Goal: Check status: Check status

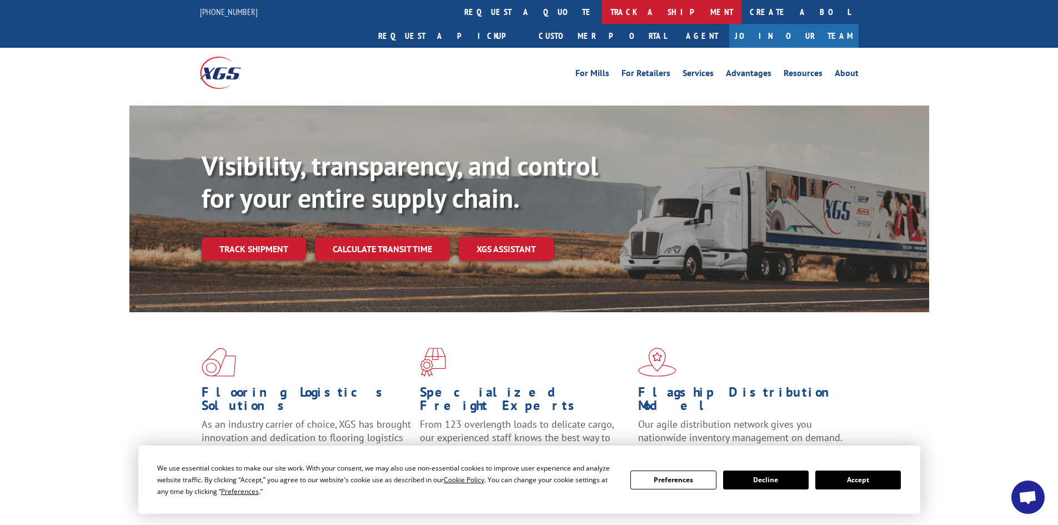
click at [602, 7] on link "track a shipment" at bounding box center [671, 12] width 139 height 24
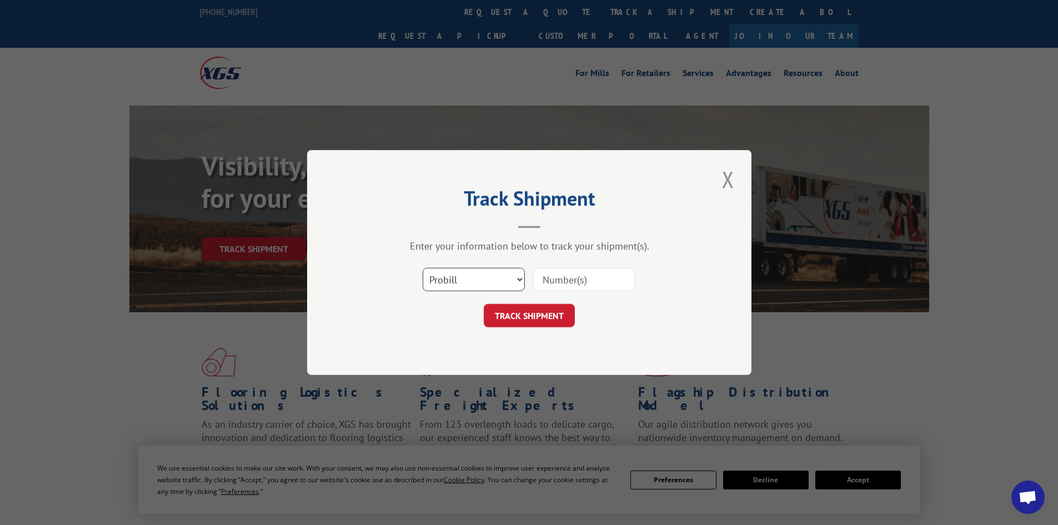
click at [503, 284] on select "Select category... Probill BOL PO" at bounding box center [474, 279] width 102 height 23
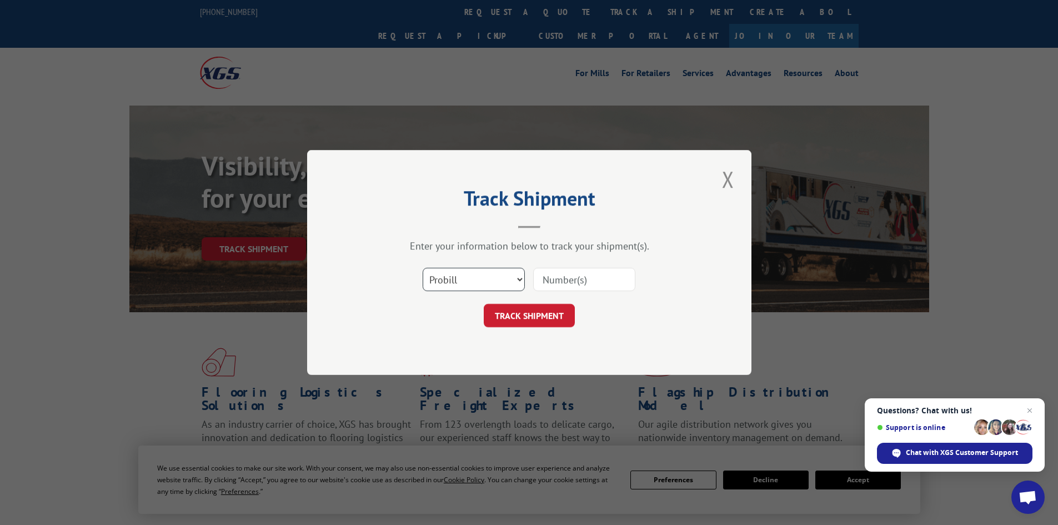
select select "bol"
click at [423, 268] on select "Select category... Probill BOL PO" at bounding box center [474, 279] width 102 height 23
click at [588, 281] on input at bounding box center [584, 279] width 102 height 23
paste input "5956788"
type input "5956788"
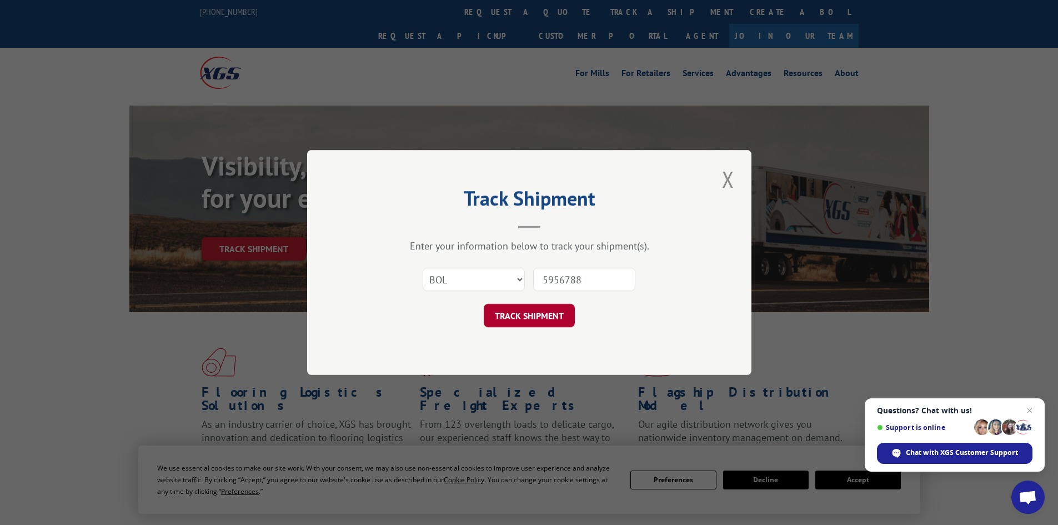
click at [534, 320] on button "TRACK SHIPMENT" at bounding box center [529, 315] width 91 height 23
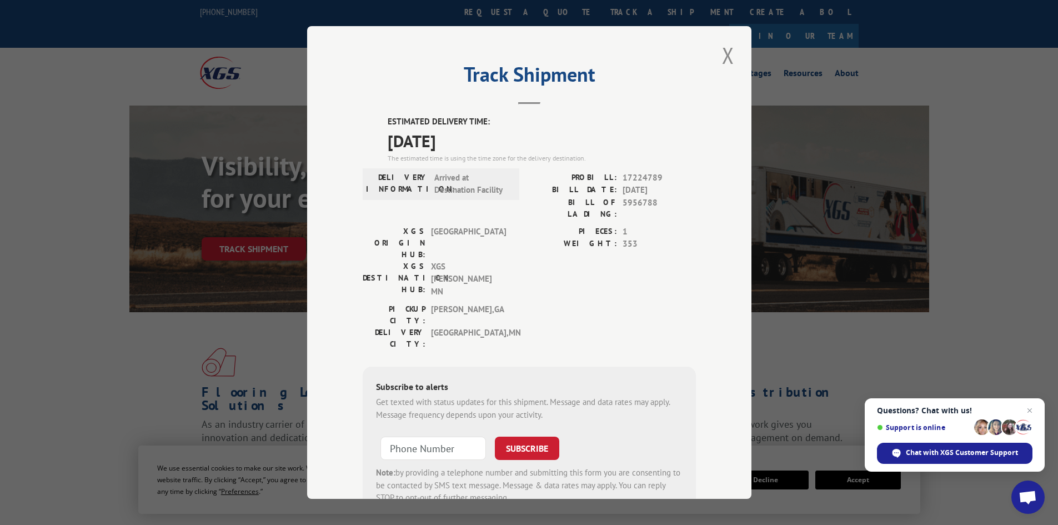
click at [449, 178] on span "Arrived at Destination Facility" at bounding box center [471, 184] width 75 height 25
click at [448, 176] on span "Arrived at Destination Facility" at bounding box center [471, 184] width 75 height 25
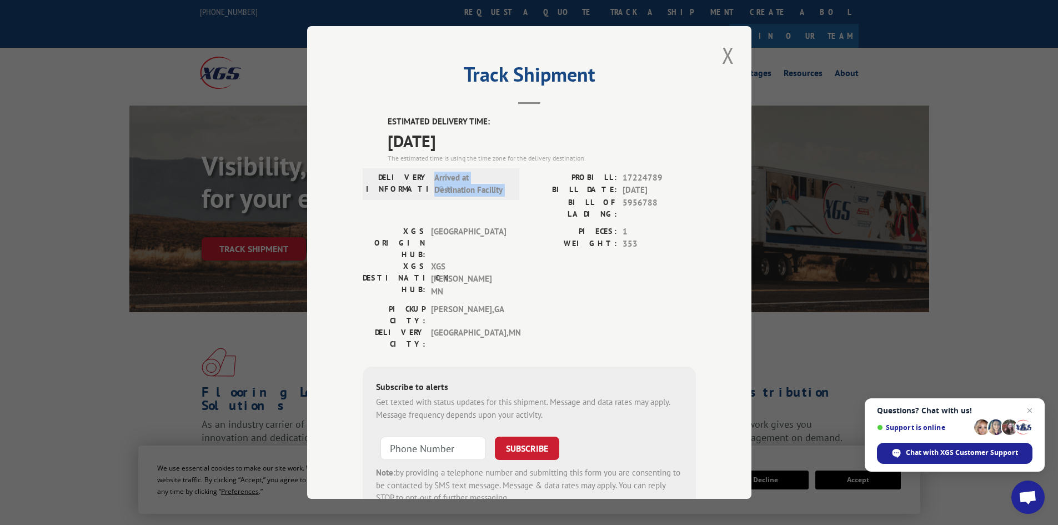
click at [448, 176] on span "Arrived at Destination Facility" at bounding box center [471, 184] width 75 height 25
copy span "Arrived at Destination Facility"
click at [152, 111] on div "Track Shipment ESTIMATED DELIVERY TIME: [DATE] The estimated time is using the …" at bounding box center [529, 262] width 1058 height 525
click at [723, 57] on button "Close modal" at bounding box center [728, 55] width 19 height 31
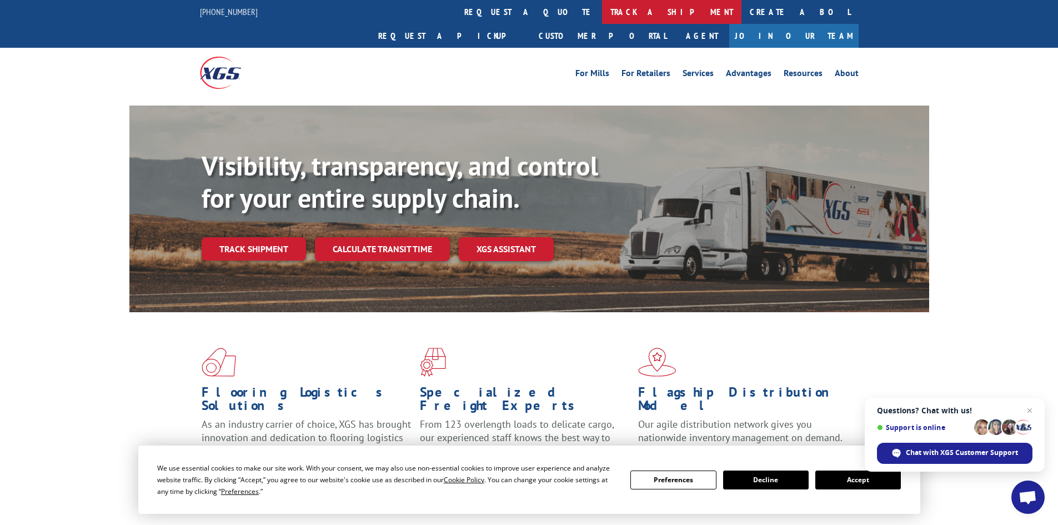
click at [602, 13] on link "track a shipment" at bounding box center [671, 12] width 139 height 24
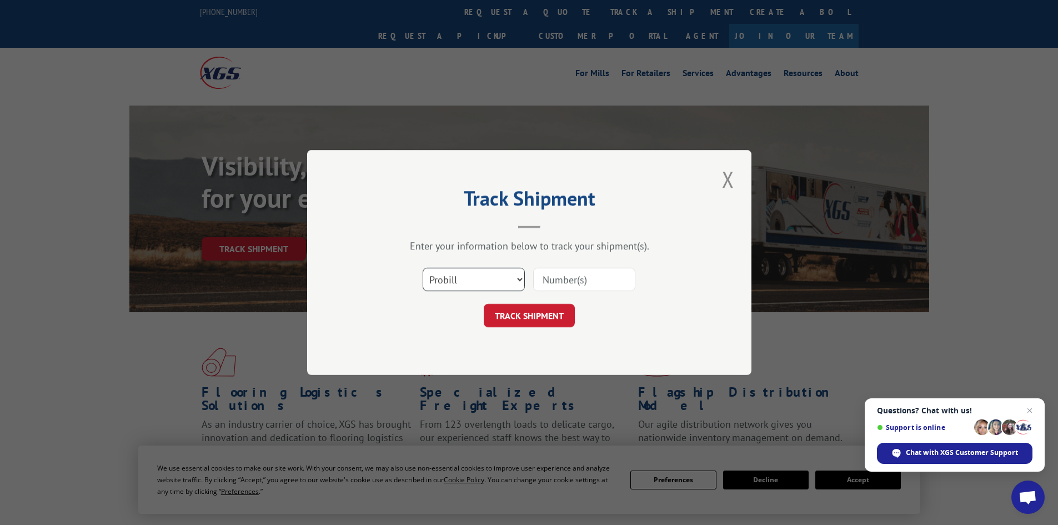
click at [492, 285] on select "Select category... Probill BOL PO" at bounding box center [474, 279] width 102 height 23
select select "bol"
click at [423, 268] on select "Select category... Probill BOL PO" at bounding box center [474, 279] width 102 height 23
click at [582, 291] on input at bounding box center [584, 279] width 102 height 23
paste input "5957701"
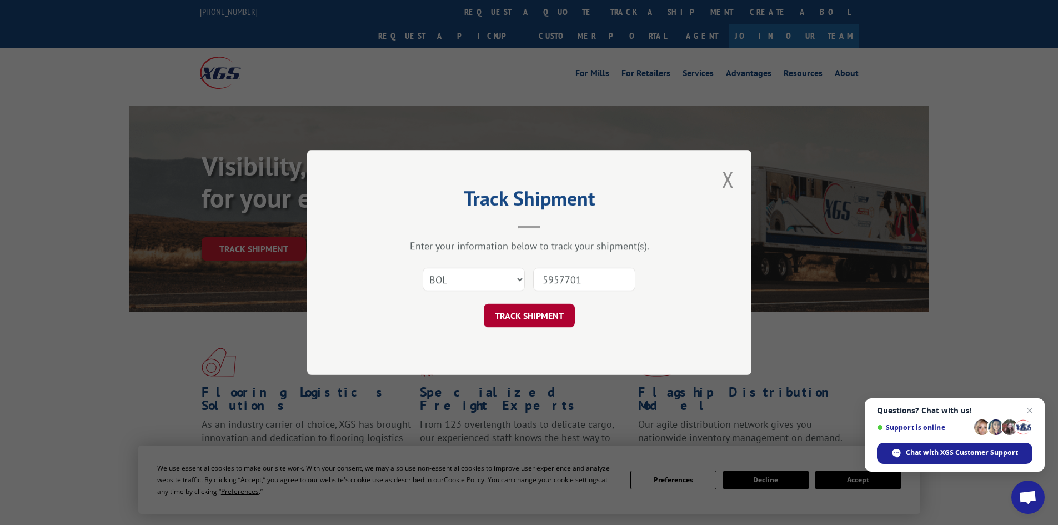
type input "5957701"
click at [553, 312] on button "TRACK SHIPMENT" at bounding box center [529, 315] width 91 height 23
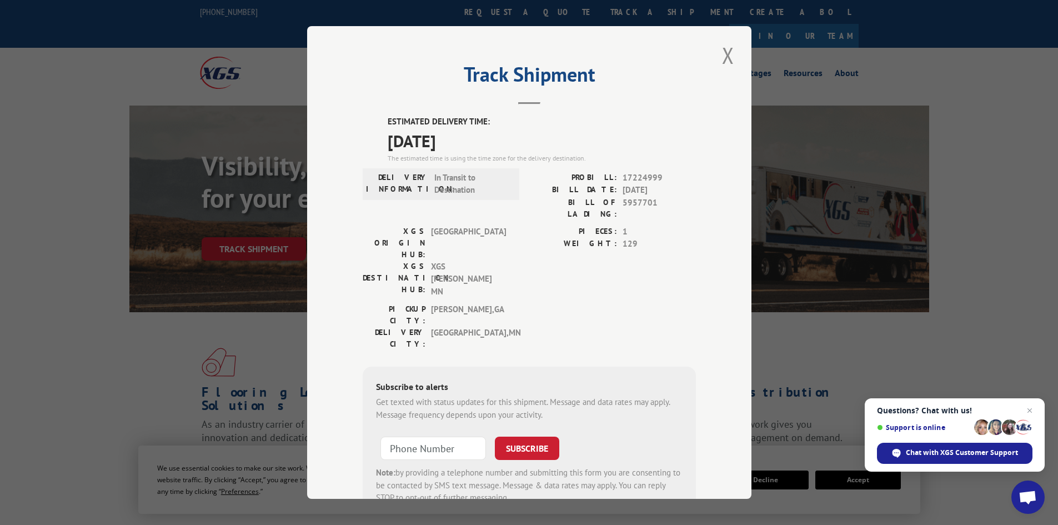
click at [742, 57] on div "Track Shipment ESTIMATED DELIVERY TIME: [DATE] The estimated time is using the …" at bounding box center [529, 262] width 444 height 473
click at [724, 58] on button "Close modal" at bounding box center [728, 55] width 19 height 31
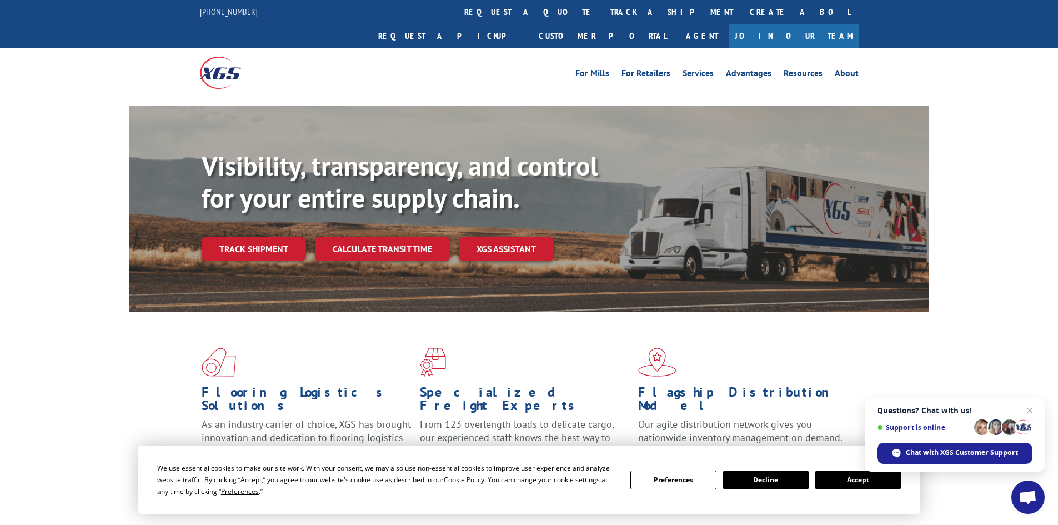
click at [602, 9] on link "track a shipment" at bounding box center [671, 12] width 139 height 24
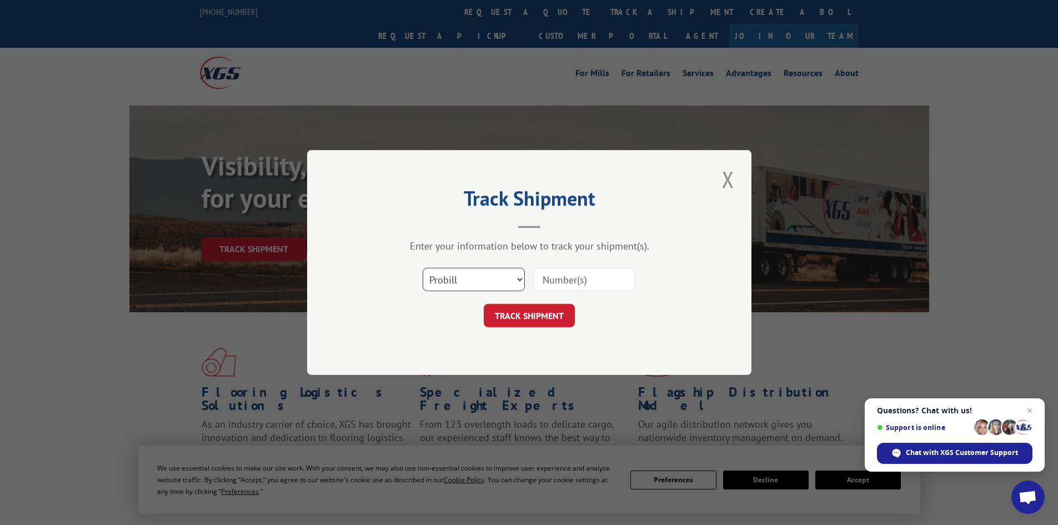
click at [495, 283] on select "Select category... Probill BOL PO" at bounding box center [474, 279] width 102 height 23
select select "bol"
click at [423, 268] on select "Select category... Probill BOL PO" at bounding box center [474, 279] width 102 height 23
click at [567, 279] on input at bounding box center [584, 279] width 102 height 23
paste input "423993"
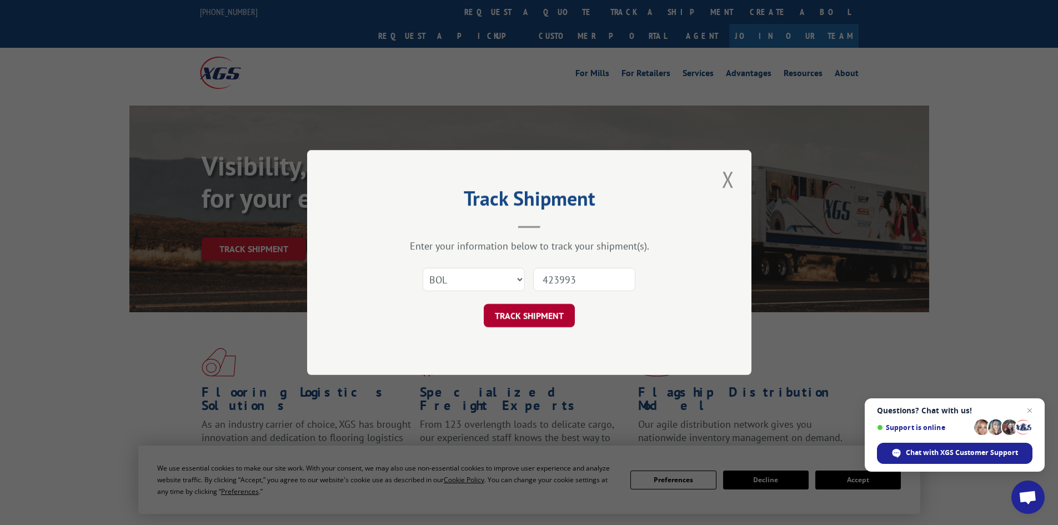
type input "423993"
click at [530, 309] on button "TRACK SHIPMENT" at bounding box center [529, 315] width 91 height 23
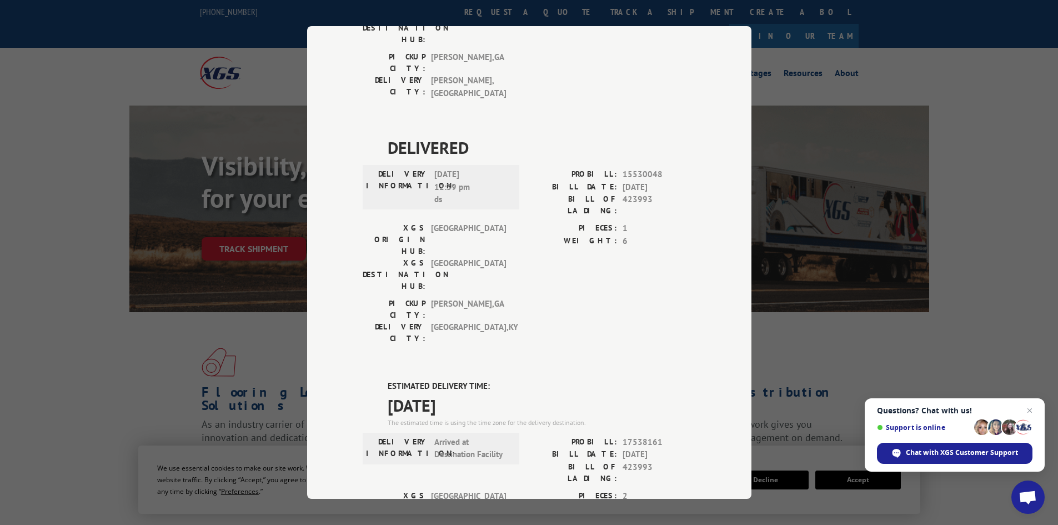
scroll to position [500, 0]
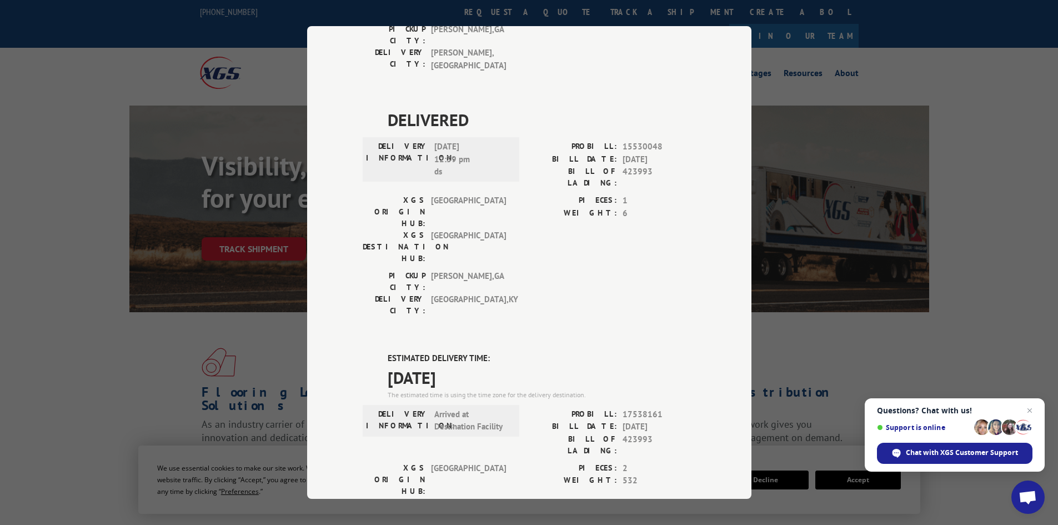
click at [439, 408] on span "Arrived at Destination Facility" at bounding box center [471, 420] width 75 height 25
click at [440, 408] on span "Arrived at Destination Facility" at bounding box center [471, 420] width 75 height 25
copy span "Arrived at Destination Facility"
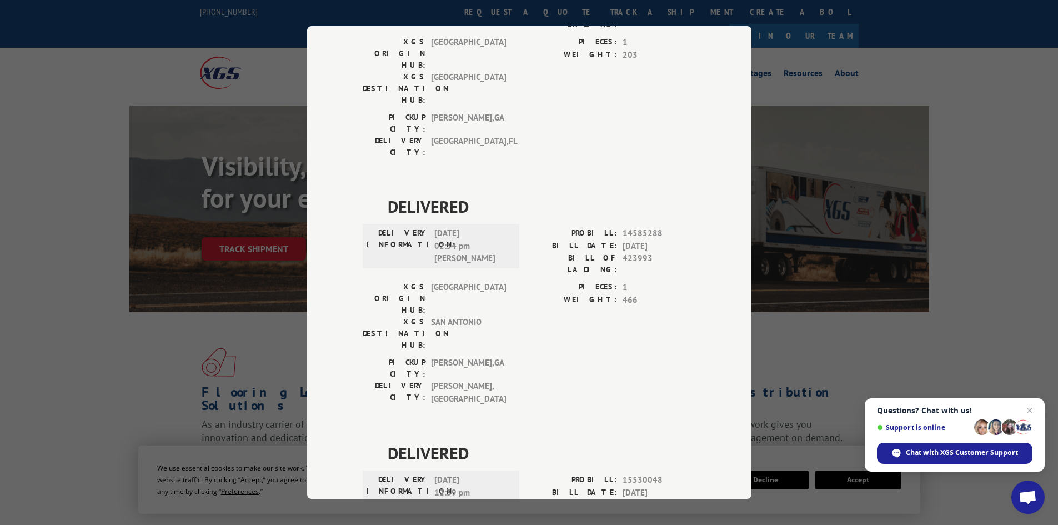
scroll to position [0, 0]
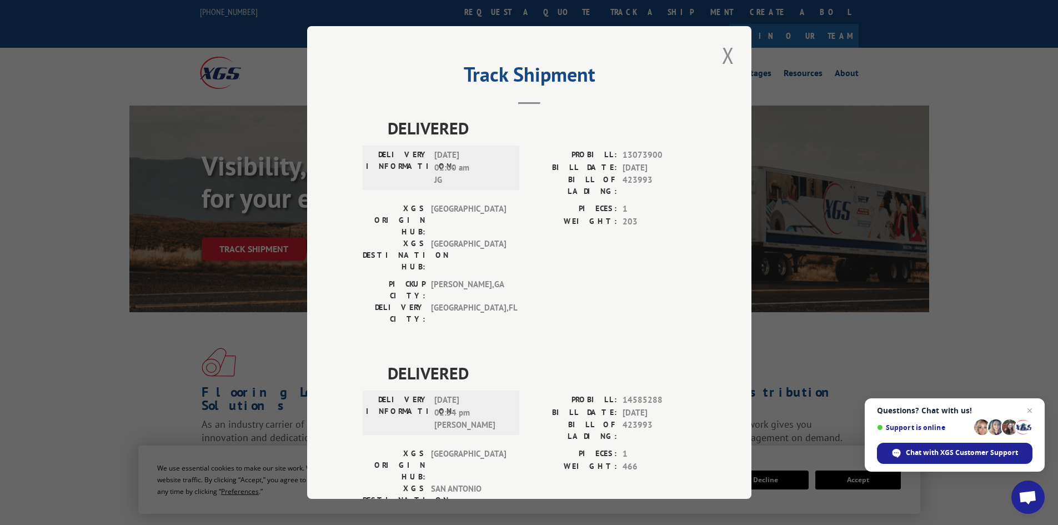
click at [726, 63] on button "Close modal" at bounding box center [728, 55] width 19 height 31
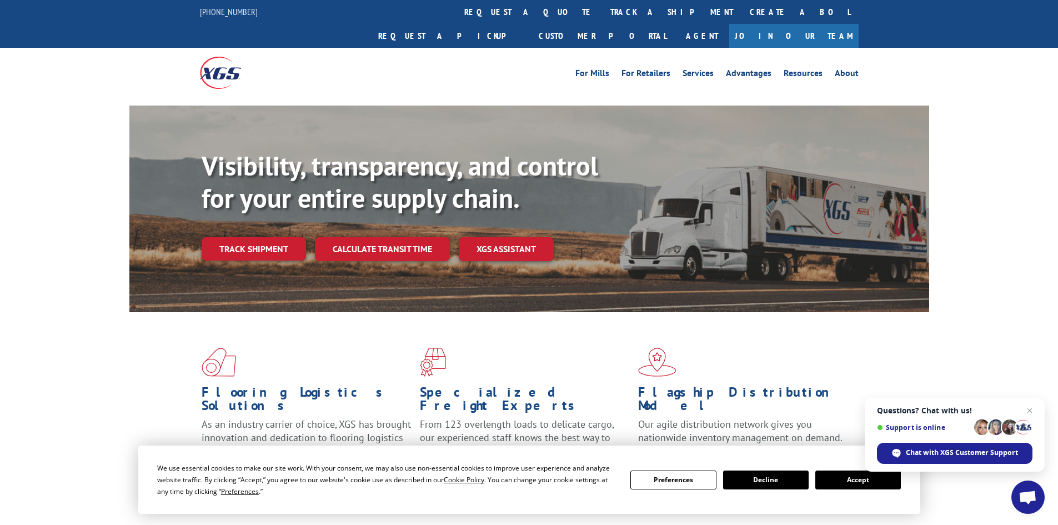
click at [602, 12] on link "track a shipment" at bounding box center [671, 12] width 139 height 24
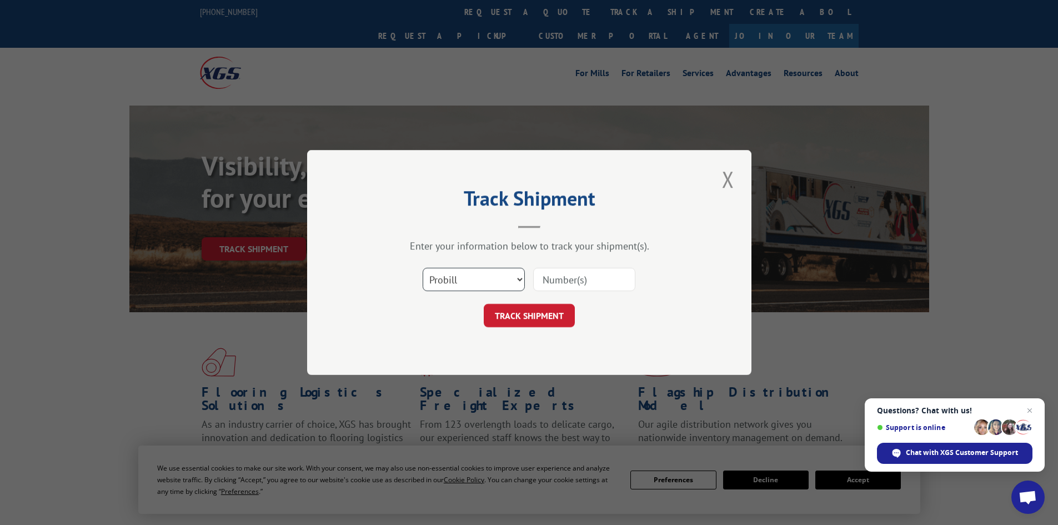
click at [470, 288] on select "Select category... Probill BOL PO" at bounding box center [474, 279] width 102 height 23
select select "bol"
click at [423, 268] on select "Select category... Probill BOL PO" at bounding box center [474, 279] width 102 height 23
drag, startPoint x: 552, startPoint y: 298, endPoint x: 557, endPoint y: 284, distance: 15.3
click at [552, 298] on form "Select category... Probill BOL PO TRACK SHIPMENT" at bounding box center [529, 294] width 333 height 66
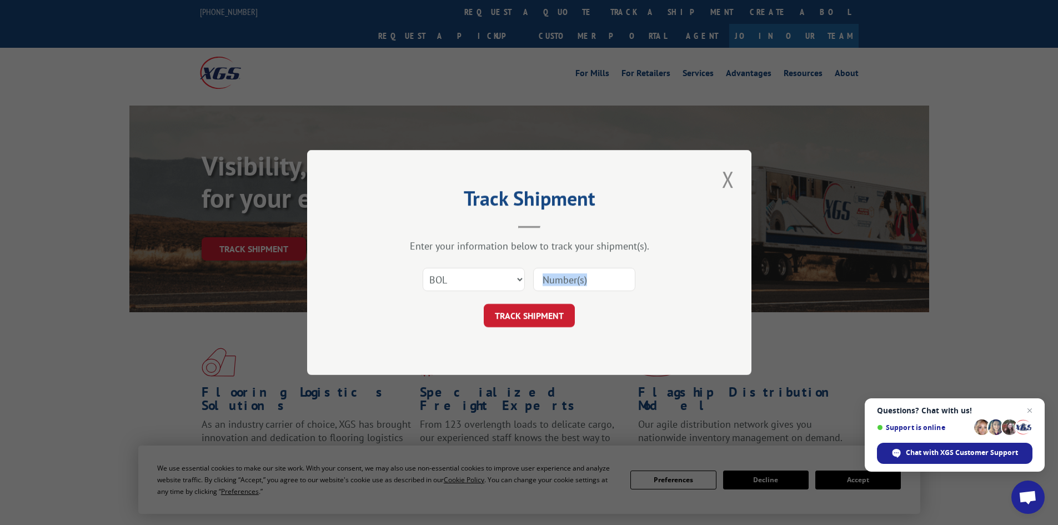
click at [557, 284] on input at bounding box center [584, 279] width 102 height 23
paste input "4904889"
type input "4904889"
drag, startPoint x: 527, startPoint y: 337, endPoint x: 528, endPoint y: 331, distance: 5.7
click at [528, 333] on div "Track Shipment Enter your information below to track your shipment(s). Select c…" at bounding box center [529, 262] width 444 height 225
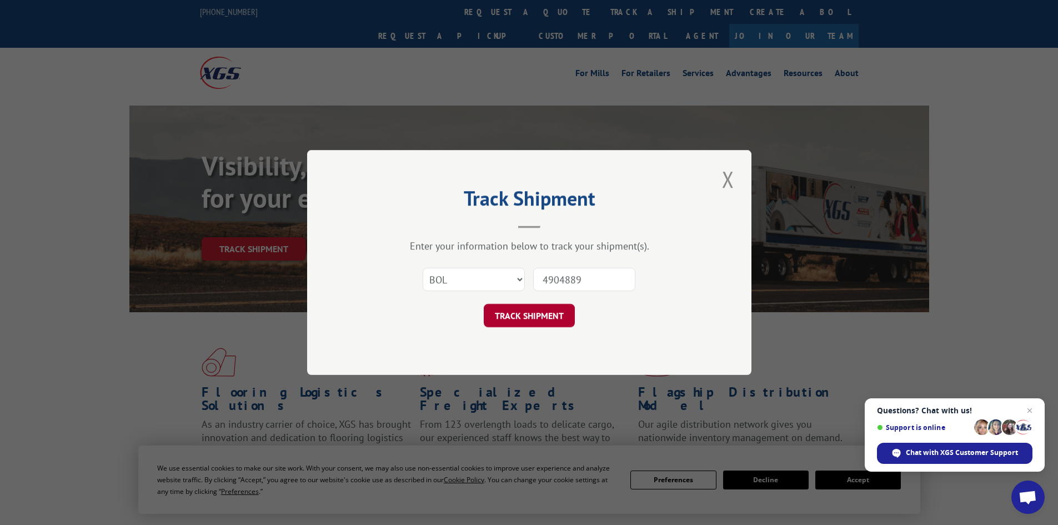
click at [531, 319] on button "TRACK SHIPMENT" at bounding box center [529, 315] width 91 height 23
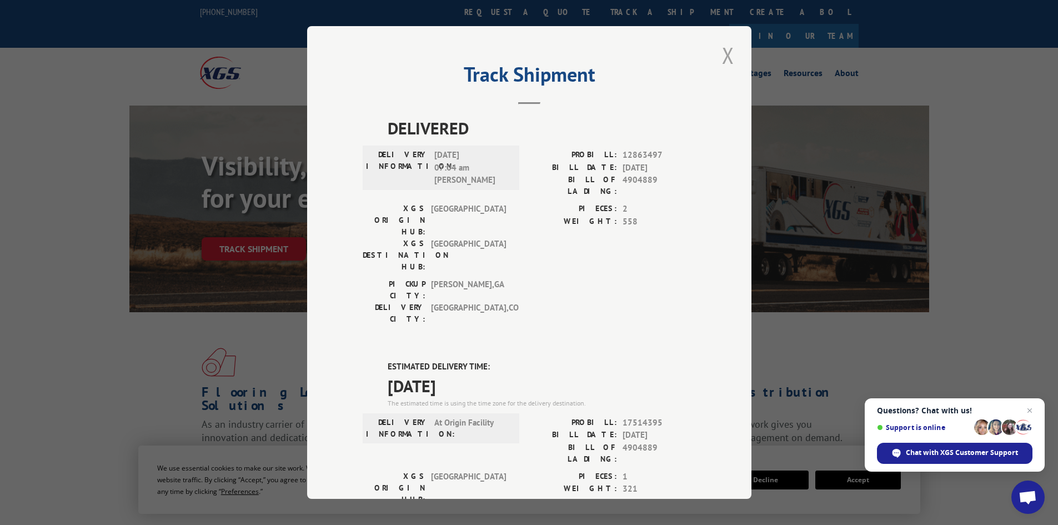
click at [720, 58] on button "Close modal" at bounding box center [728, 55] width 19 height 31
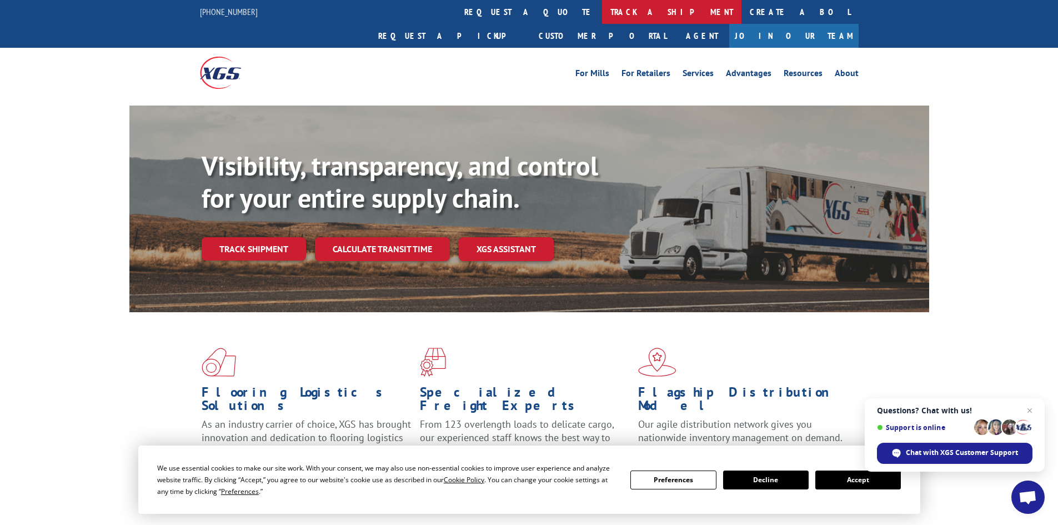
click at [602, 18] on link "track a shipment" at bounding box center [671, 12] width 139 height 24
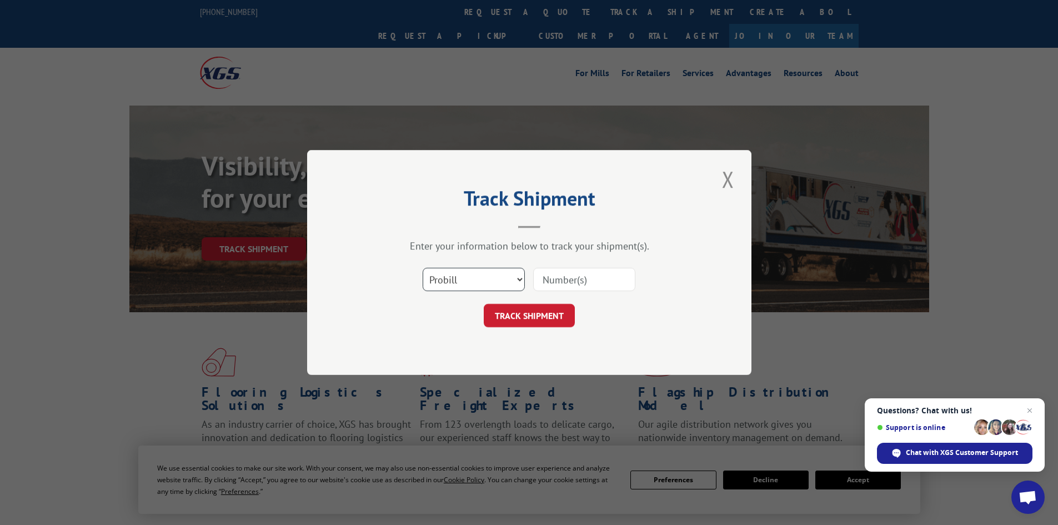
click at [464, 291] on select "Select category... Probill BOL PO" at bounding box center [474, 279] width 102 height 23
select select "bol"
click at [423, 268] on select "Select category... Probill BOL PO" at bounding box center [474, 279] width 102 height 23
click at [544, 279] on input at bounding box center [584, 279] width 102 height 23
paste input "5957701"
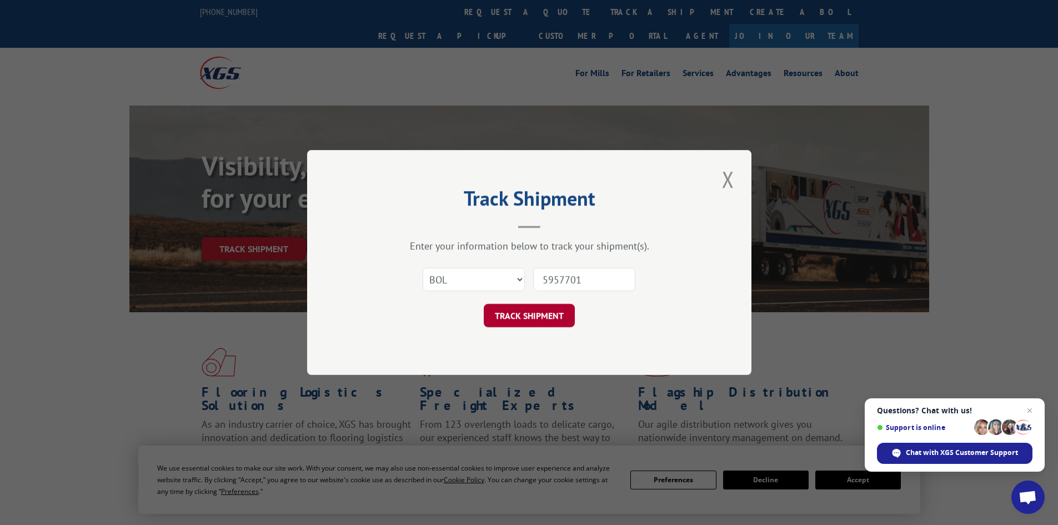
type input "5957701"
click at [528, 315] on button "TRACK SHIPMENT" at bounding box center [529, 315] width 91 height 23
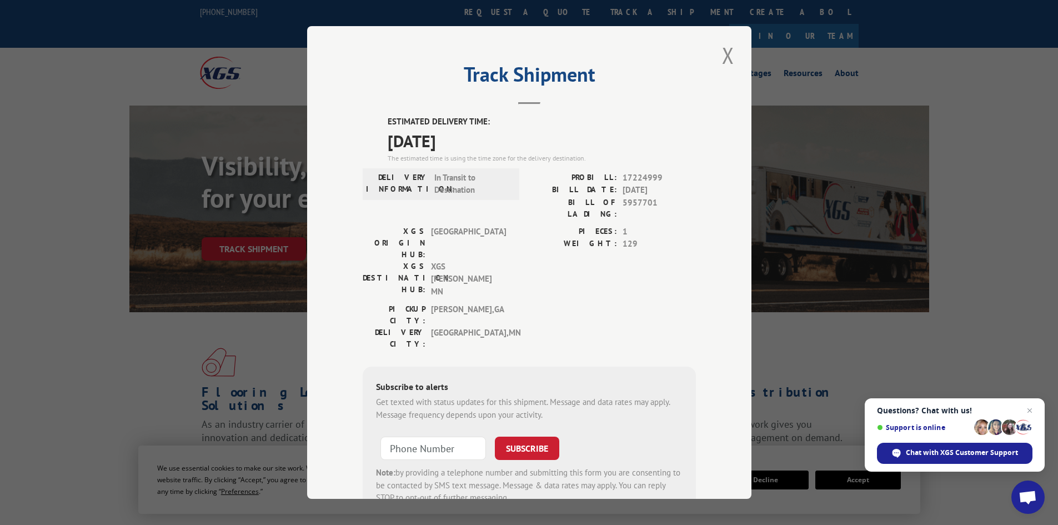
click at [714, 53] on div "Track Shipment ESTIMATED DELIVERY TIME: [DATE] The estimated time is using the …" at bounding box center [529, 262] width 444 height 473
click at [719, 54] on button "Close modal" at bounding box center [728, 55] width 19 height 31
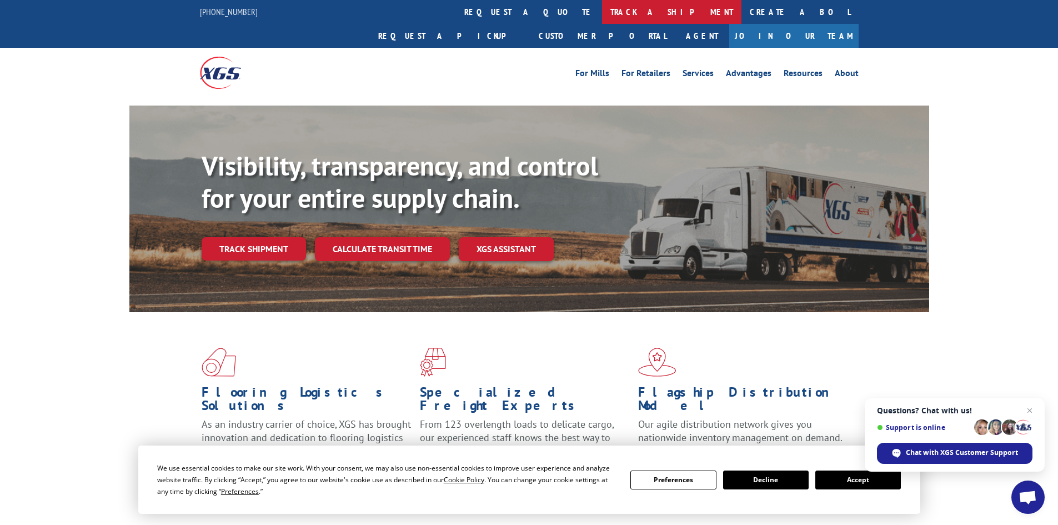
click at [602, 8] on link "track a shipment" at bounding box center [671, 12] width 139 height 24
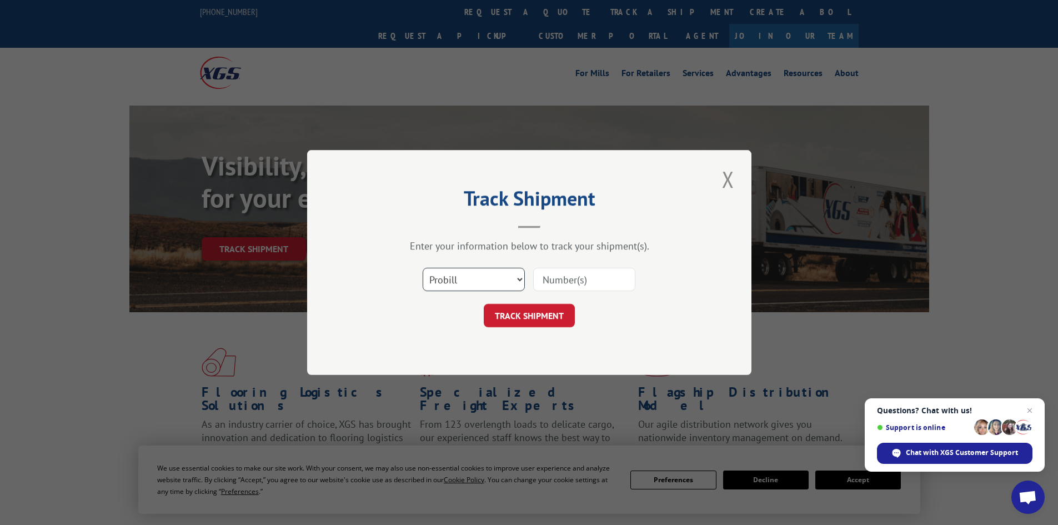
drag, startPoint x: 499, startPoint y: 279, endPoint x: 498, endPoint y: 289, distance: 10.1
click at [499, 279] on select "Select category... Probill BOL PO" at bounding box center [474, 279] width 102 height 23
select select "bol"
click at [423, 268] on select "Select category... Probill BOL PO" at bounding box center [474, 279] width 102 height 23
click at [569, 279] on input at bounding box center [584, 279] width 102 height 23
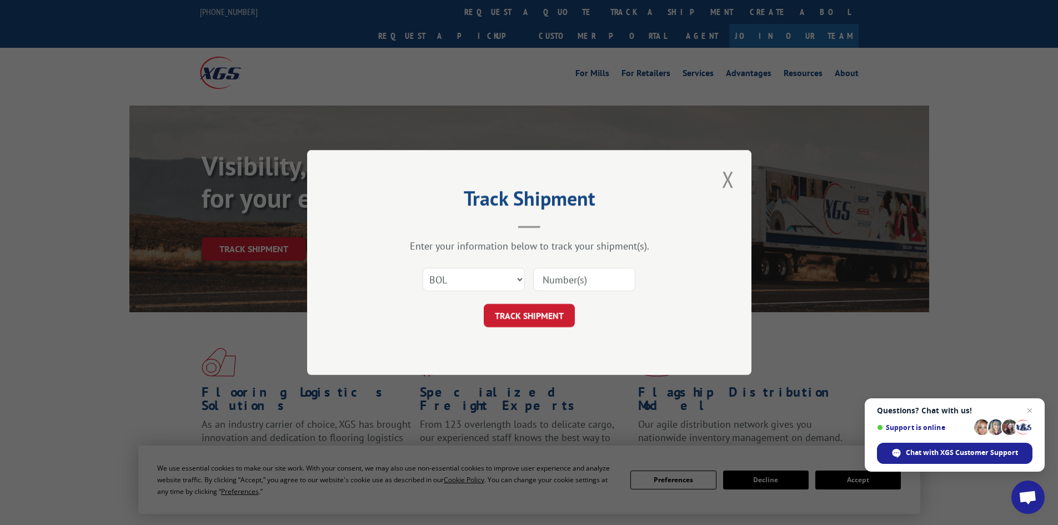
paste input "4904889"
type input "4904889"
click at [547, 314] on button "TRACK SHIPMENT" at bounding box center [529, 315] width 91 height 23
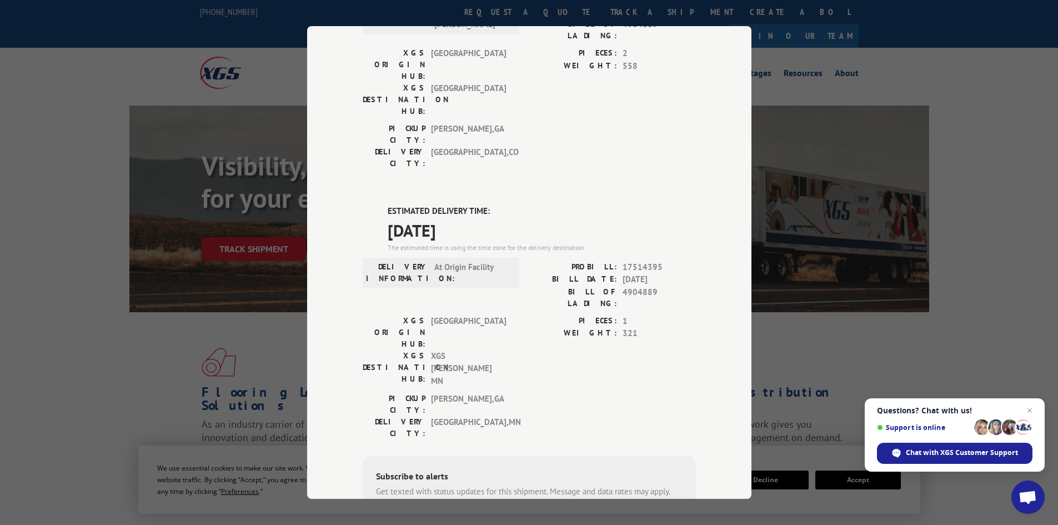
scroll to position [222, 0]
